Goal: Navigation & Orientation: Find specific page/section

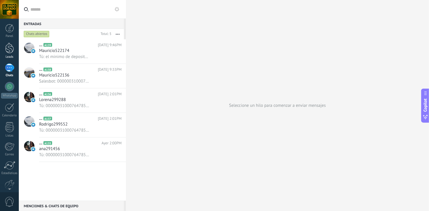
click at [9, 53] on div at bounding box center [9, 48] width 9 height 11
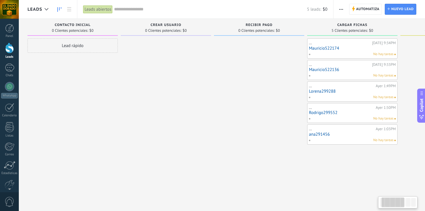
scroll to position [0, 42]
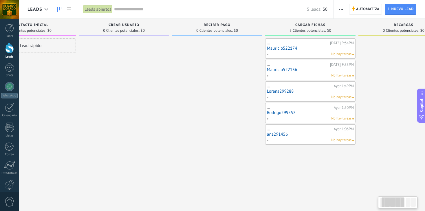
drag, startPoint x: 207, startPoint y: 95, endPoint x: 164, endPoint y: 109, distance: 44.5
click at [164, 109] on div at bounding box center [124, 106] width 90 height 136
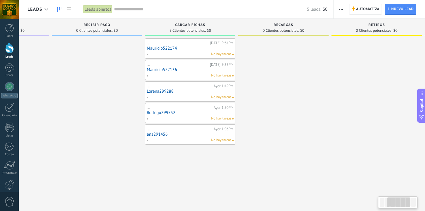
drag, startPoint x: 189, startPoint y: 113, endPoint x: 64, endPoint y: 160, distance: 132.9
click at [64, 160] on div at bounding box center [97, 106] width 90 height 136
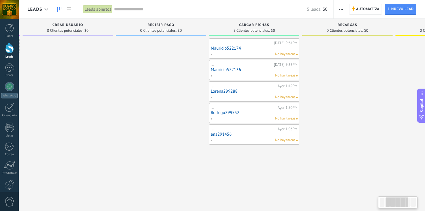
scroll to position [0, 91]
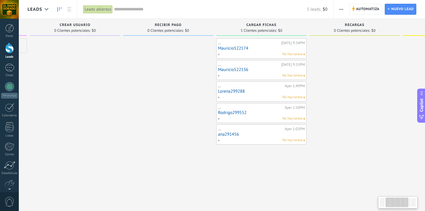
drag, startPoint x: 329, startPoint y: 100, endPoint x: 329, endPoint y: 142, distance: 41.4
click at [329, 142] on div "Leads Entrantes Solicitudes: [PHONE_NUMBER] Contacto Inicial 0 Clientes potenci…" at bounding box center [266, 97] width 658 height 156
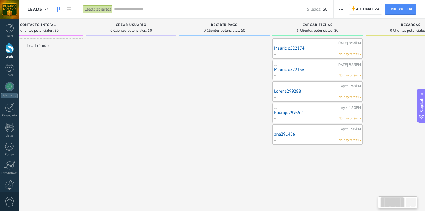
scroll to position [0, 0]
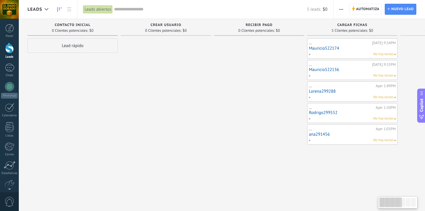
drag, startPoint x: 127, startPoint y: 153, endPoint x: 223, endPoint y: 151, distance: 95.8
click at [223, 151] on div at bounding box center [259, 106] width 90 height 136
